Goal: Task Accomplishment & Management: Manage account settings

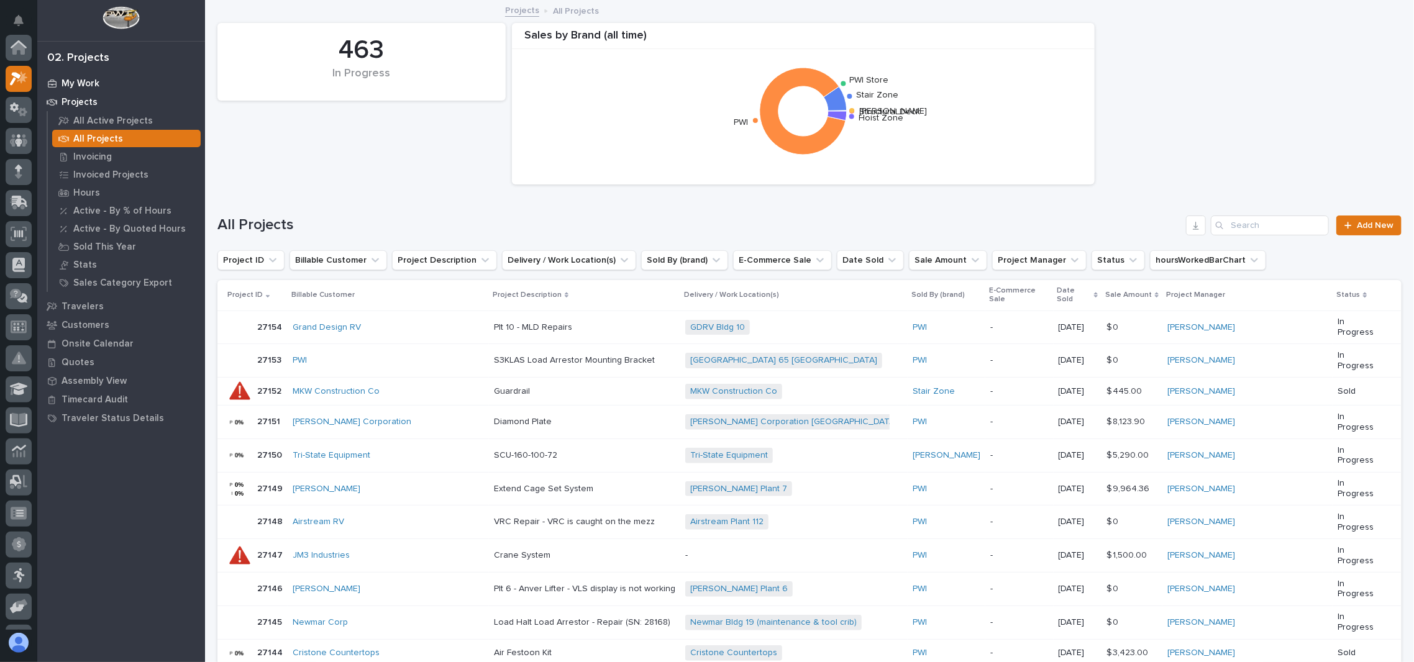
click at [85, 85] on p "My Work" at bounding box center [81, 83] width 38 height 11
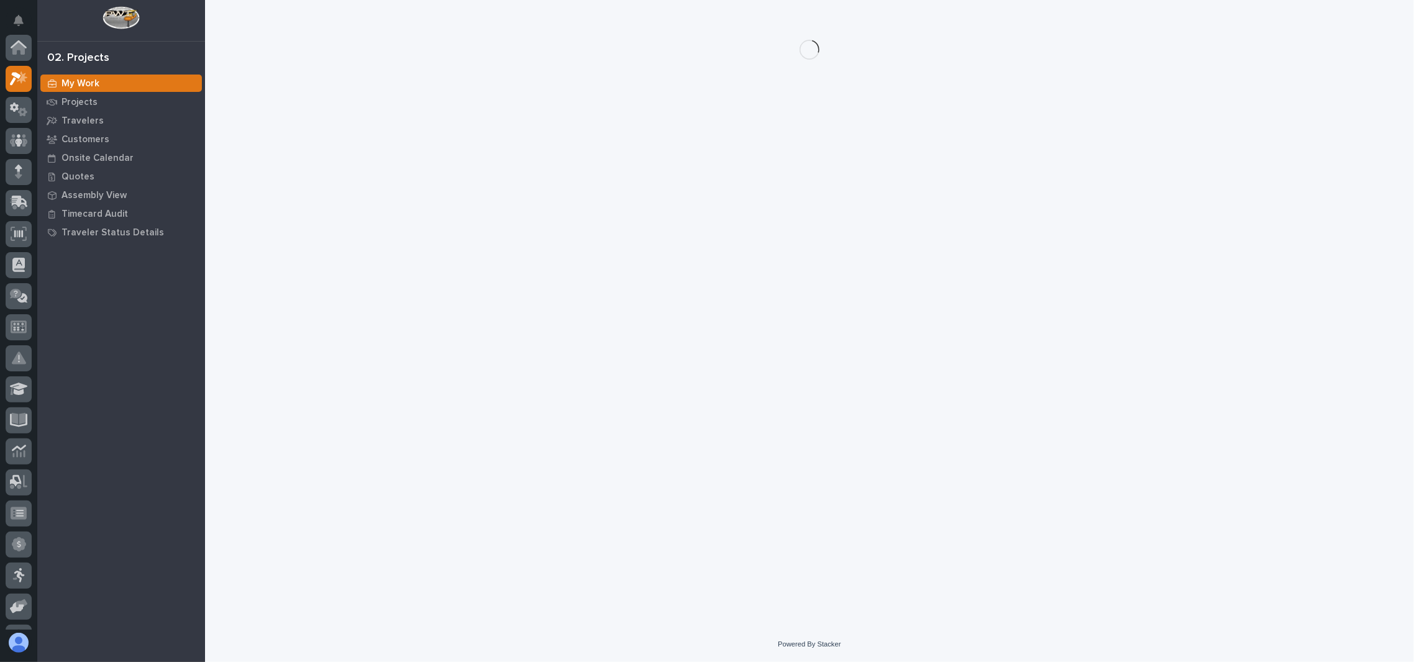
scroll to position [30, 0]
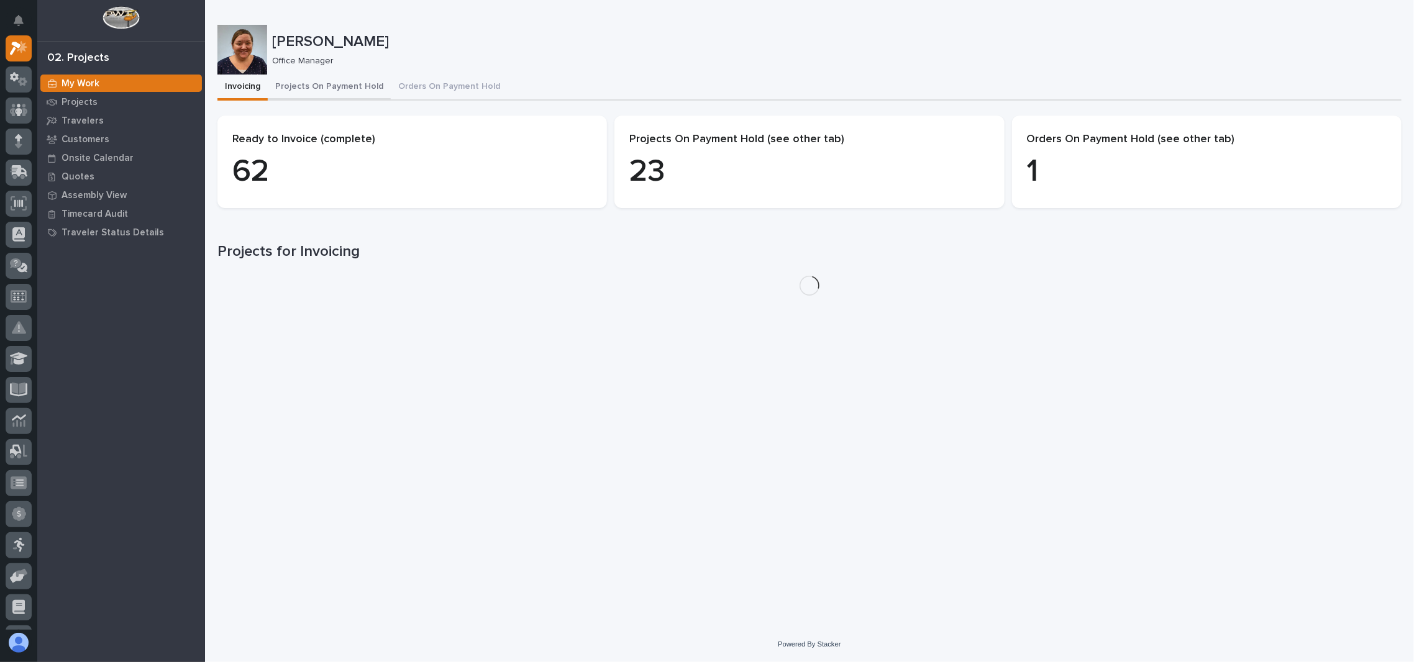
click at [304, 89] on button "Projects On Payment Hold" at bounding box center [329, 88] width 123 height 26
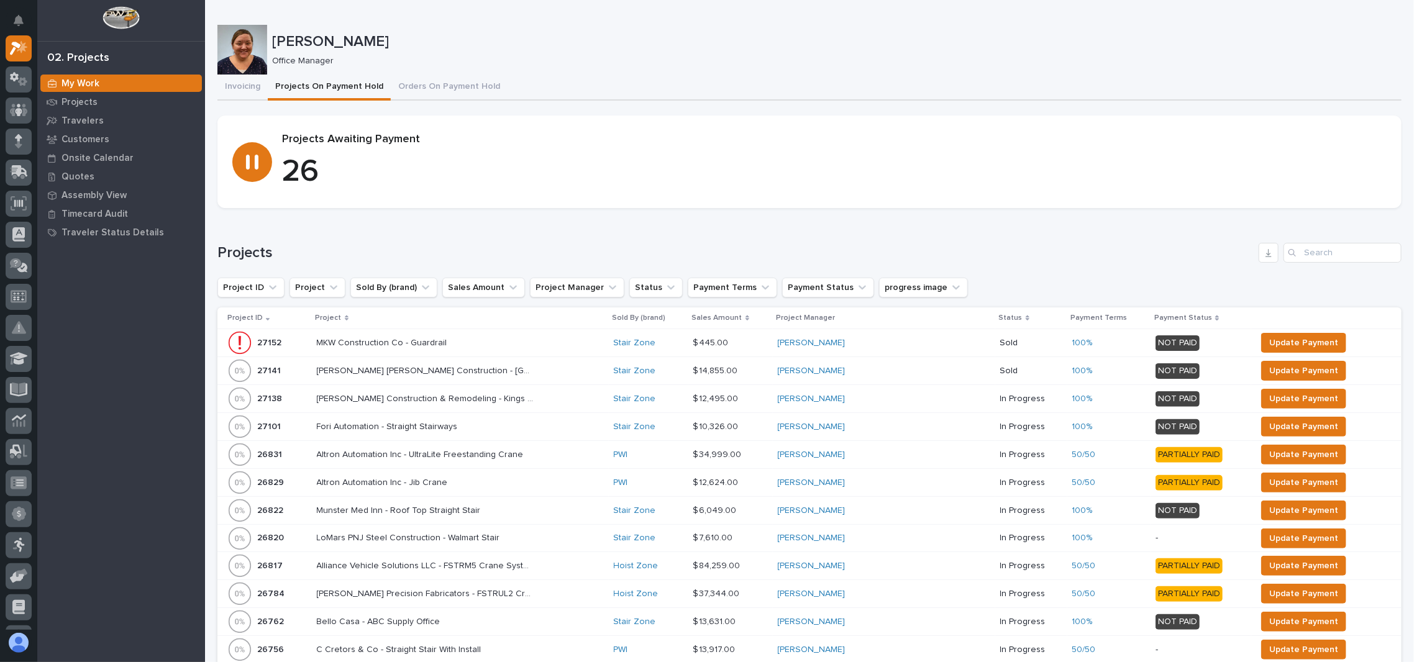
click at [342, 316] on p "Project" at bounding box center [329, 318] width 26 height 14
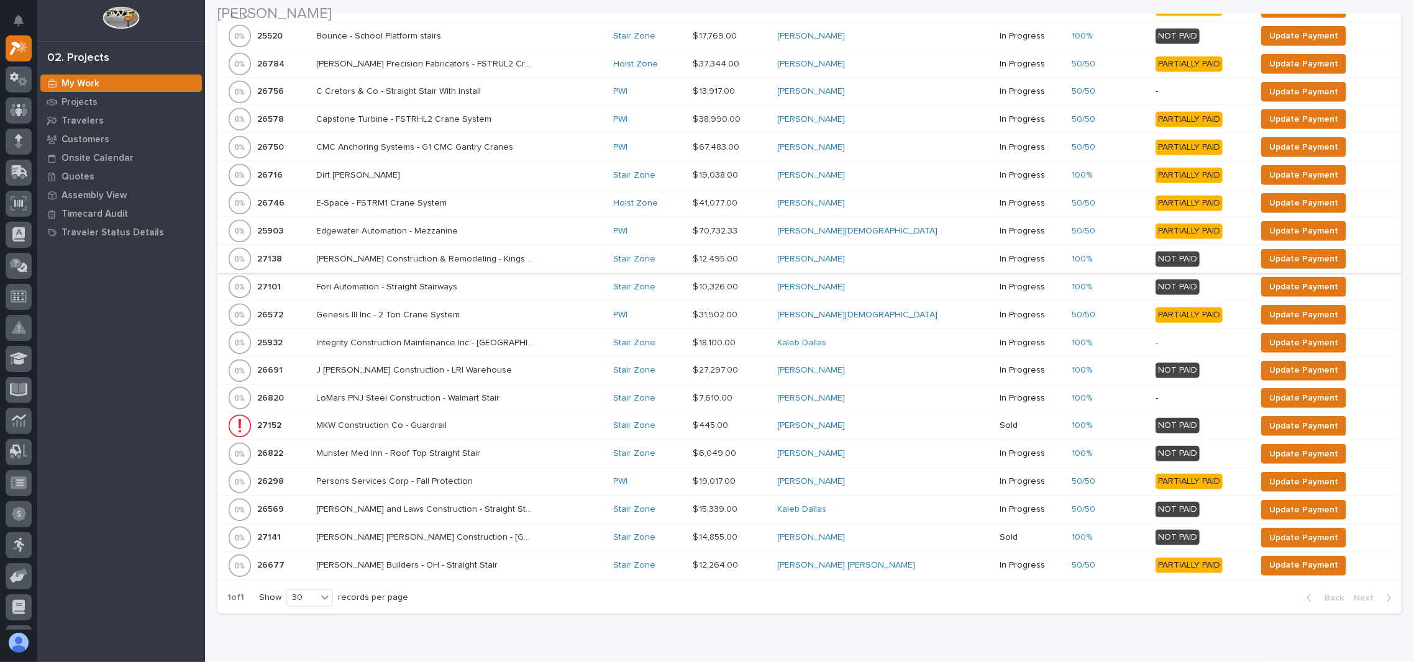
scroll to position [497, 0]
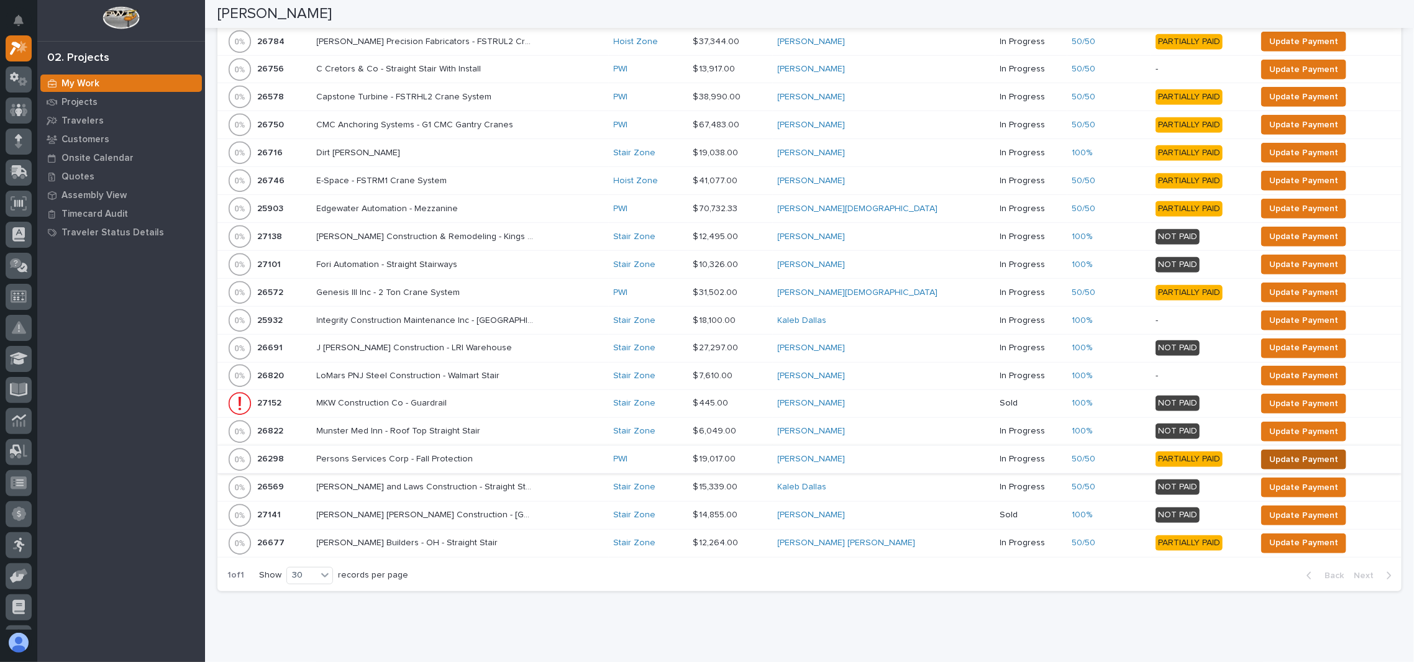
click at [1269, 452] on span "Update Payment" at bounding box center [1303, 459] width 69 height 15
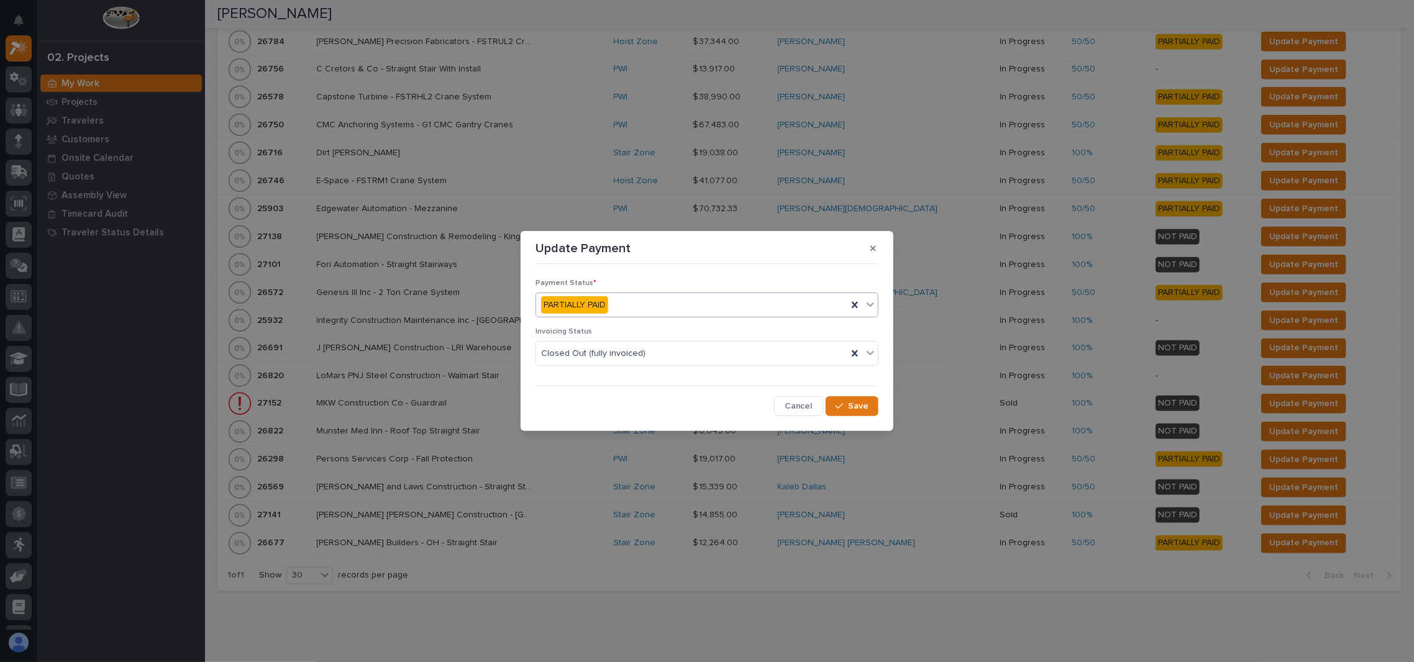
click at [615, 303] on div "PARTIALLY PAID" at bounding box center [691, 305] width 311 height 21
click at [583, 372] on span "PAID IN FULL" at bounding box center [568, 372] width 55 height 14
click at [849, 409] on span "Save" at bounding box center [858, 406] width 21 height 11
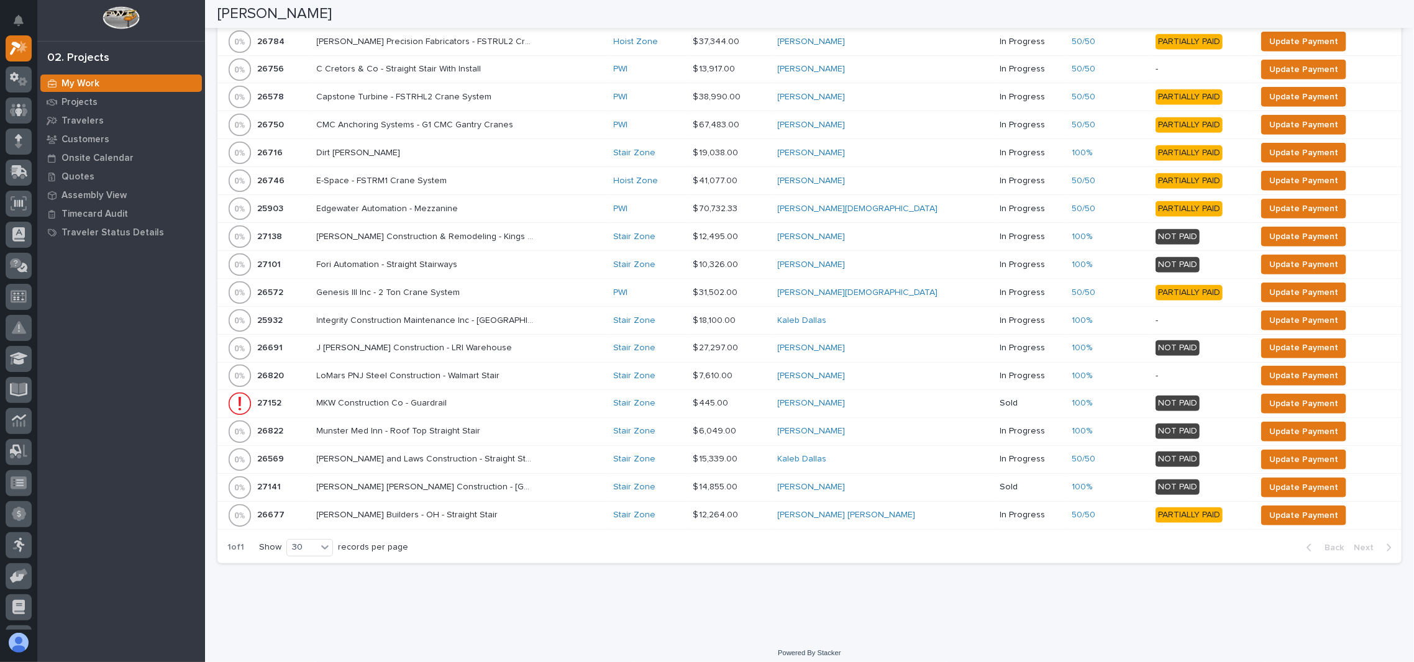
scroll to position [483, 0]
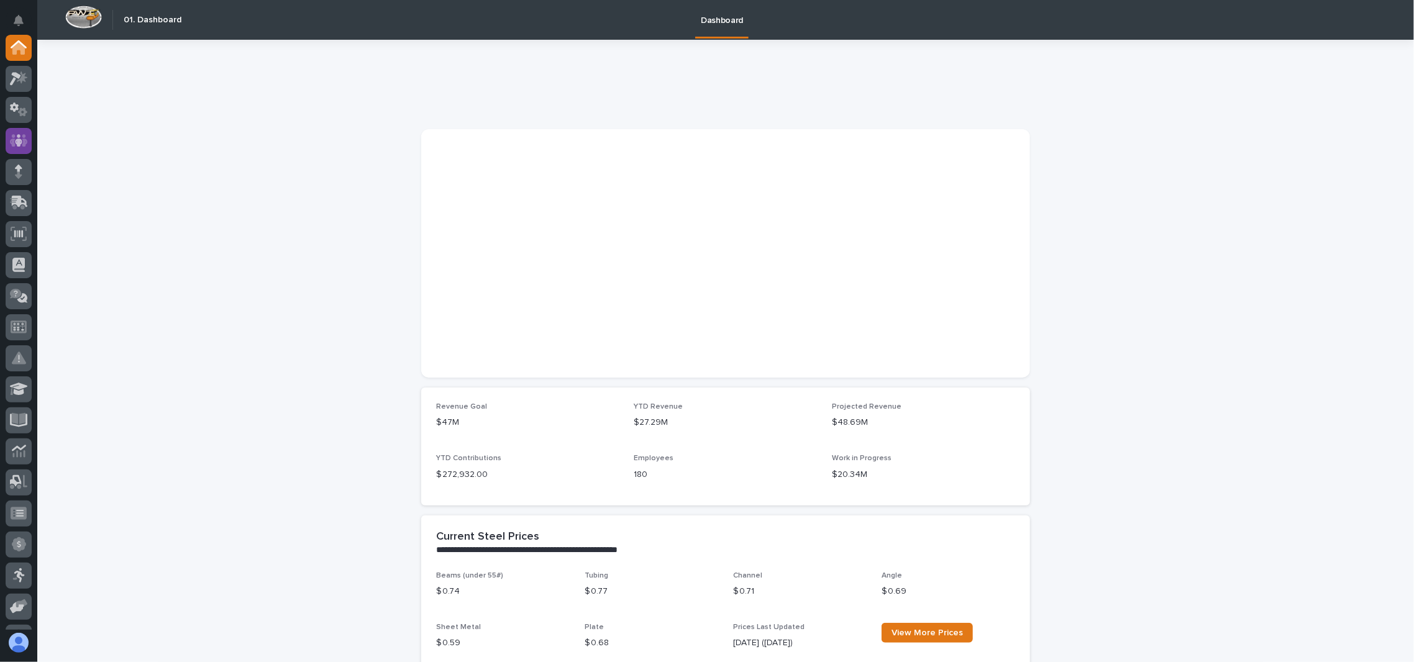
click at [15, 135] on icon at bounding box center [19, 141] width 18 height 14
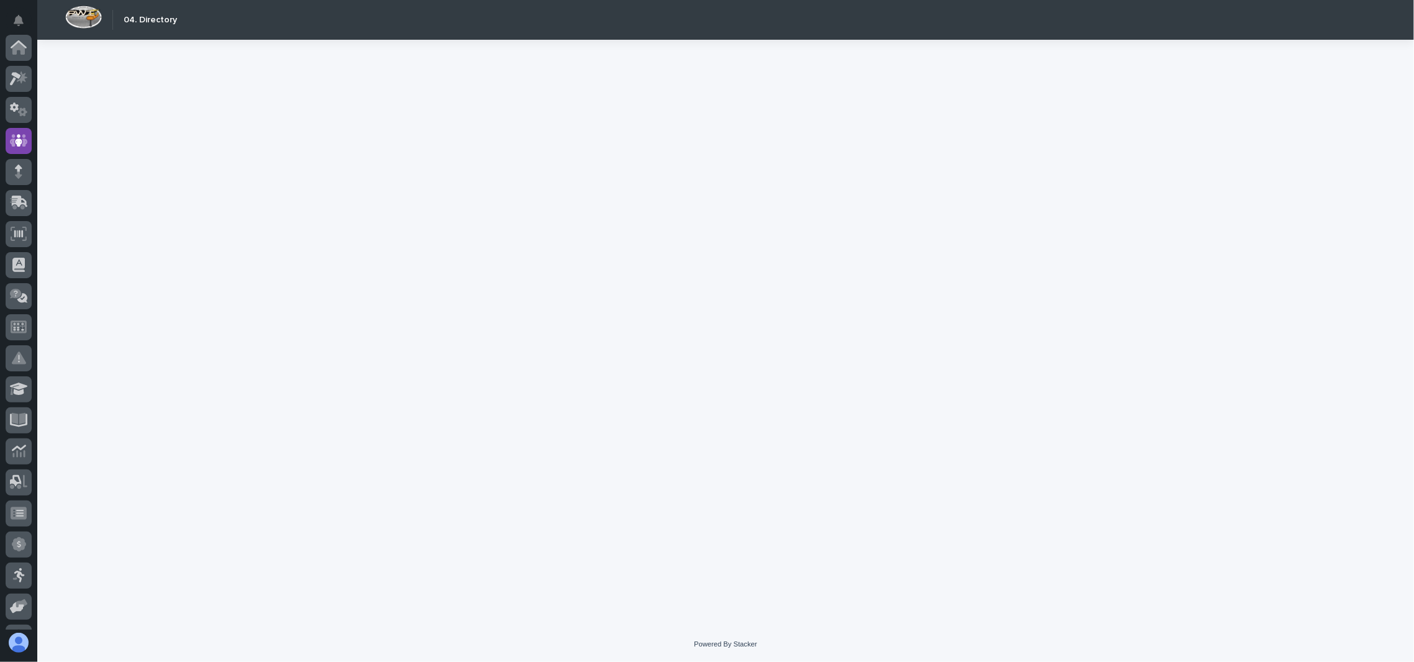
scroll to position [93, 0]
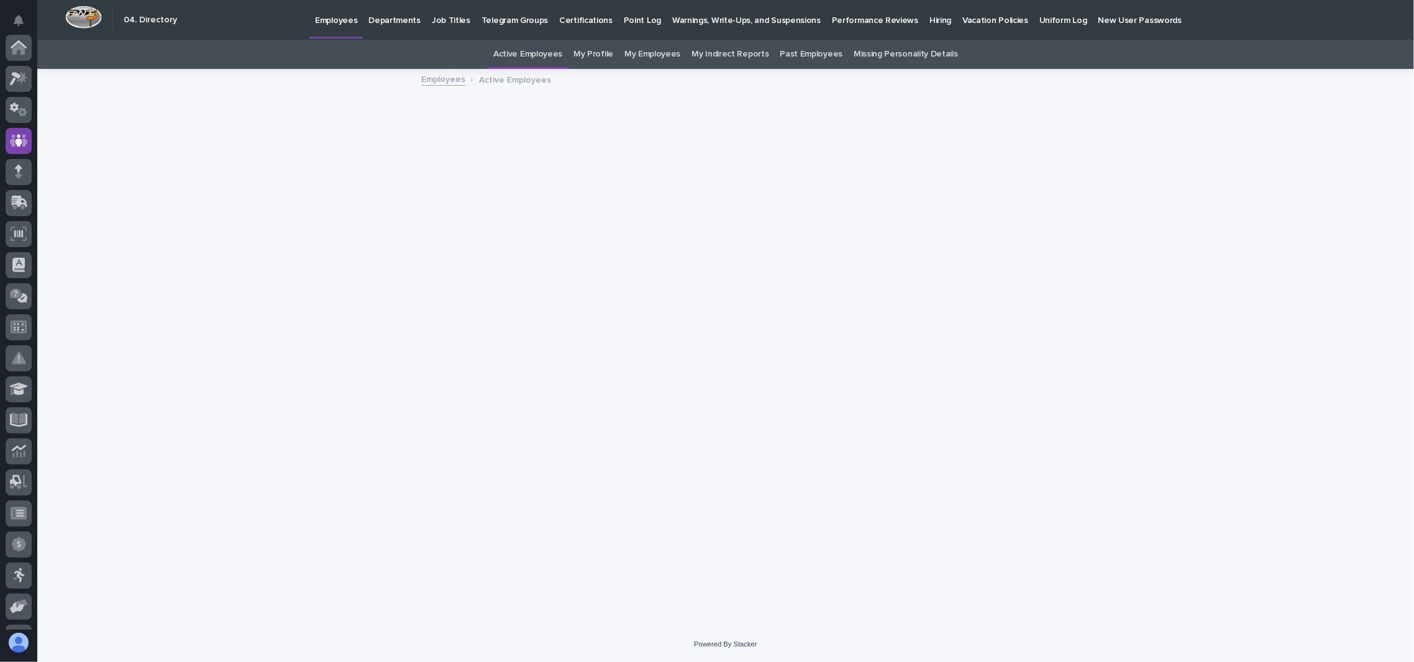
scroll to position [93, 0]
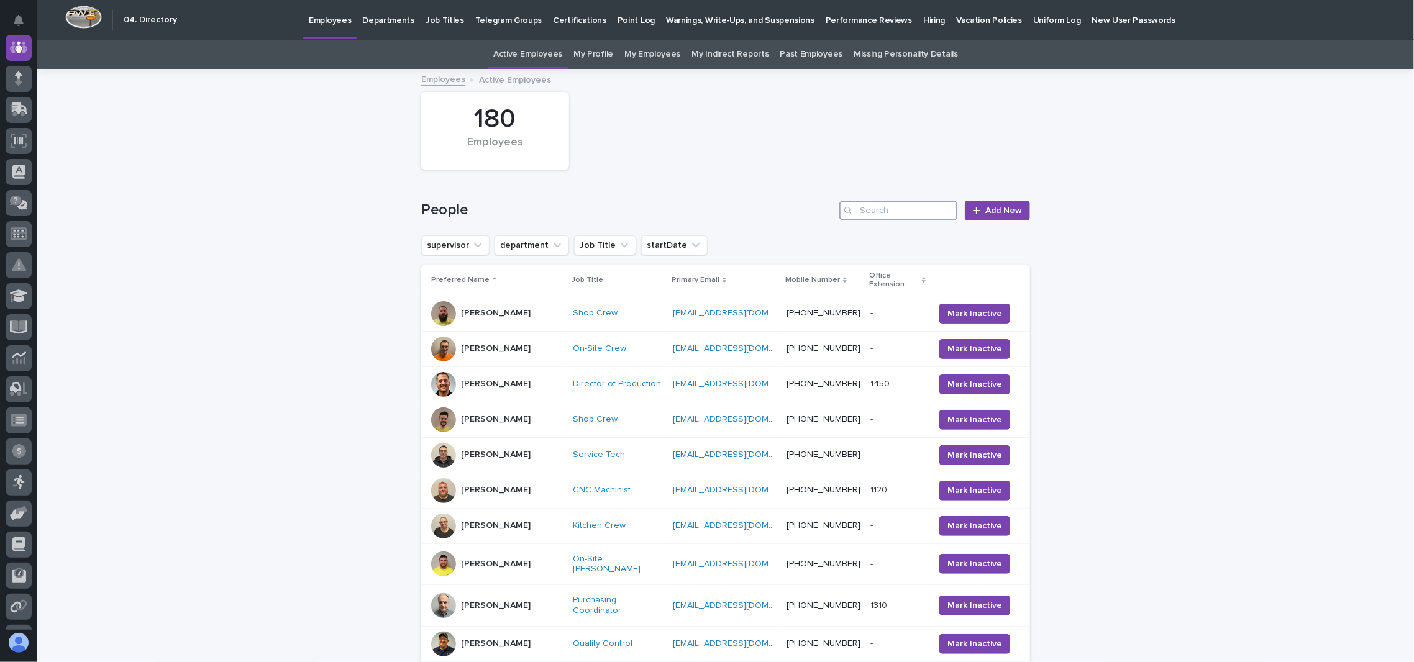
click at [875, 206] on input "Search" at bounding box center [898, 211] width 118 height 20
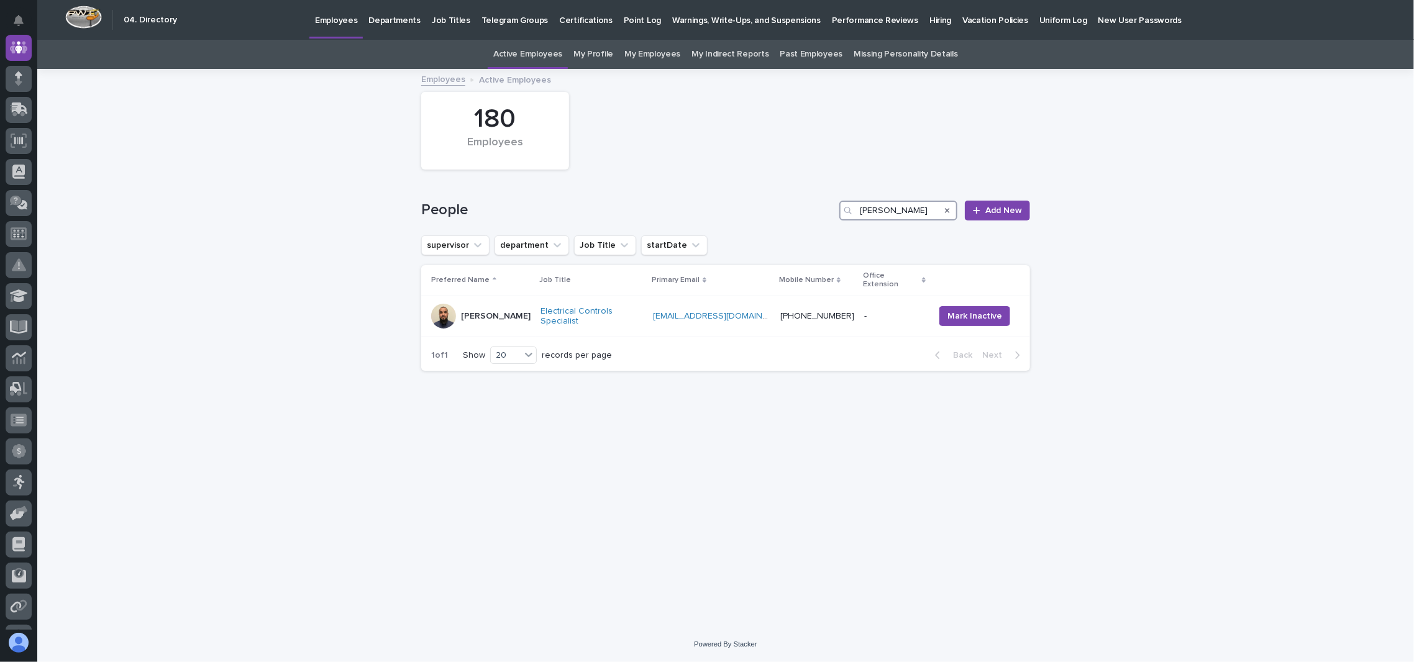
type input "carlos"
